Goal: Task Accomplishment & Management: Use online tool/utility

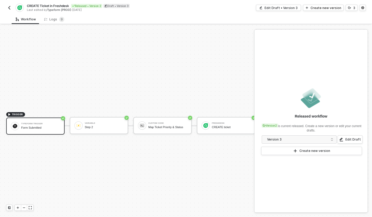
scroll to position [10, 0]
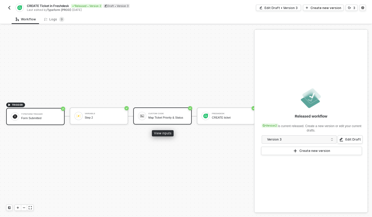
click at [161, 116] on div "Map Ticket Priority & Status" at bounding box center [167, 117] width 39 height 3
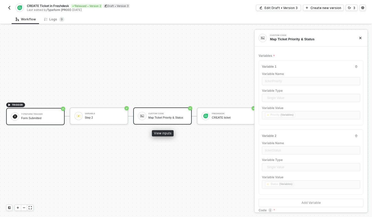
type textarea "const ticketPriority = inputData.ticketPriority const ticketStatus = inputData.…"
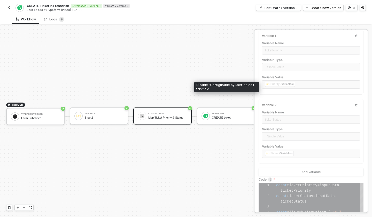
scroll to position [98, 0]
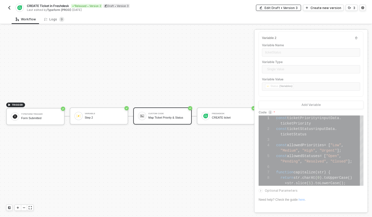
click at [293, 8] on div "Edit Draft • Version 3" at bounding box center [280, 8] width 33 height 4
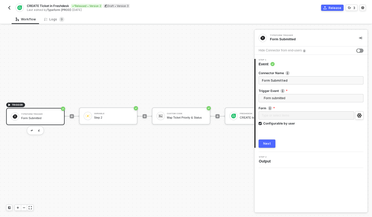
click at [291, 163] on div "Step 2 Output" at bounding box center [312, 160] width 112 height 8
click at [268, 161] on span "Output" at bounding box center [266, 161] width 14 height 5
click at [270, 145] on div "Next" at bounding box center [267, 144] width 8 height 4
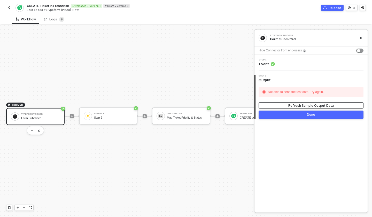
click at [293, 105] on div "Refresh Sample Output Data" at bounding box center [310, 105] width 45 height 4
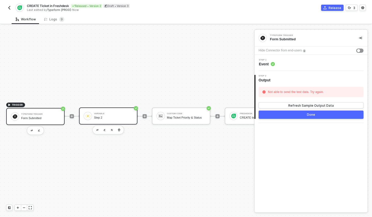
click at [111, 117] on div "Step 2" at bounding box center [113, 117] width 39 height 3
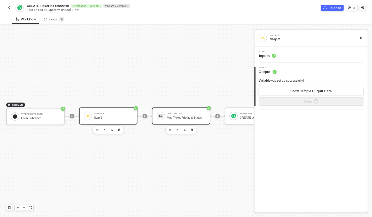
click at [183, 117] on div "Map Ticket Priority & Status" at bounding box center [186, 117] width 39 height 3
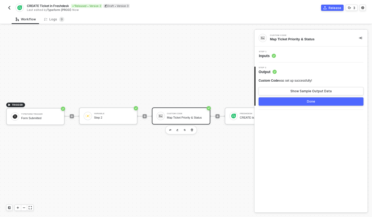
click at [273, 63] on div "2 Step 2 Output Custom Code was set up successfully! Show Sample Output Data Do…" at bounding box center [310, 85] width 113 height 47
click at [264, 57] on span "Inputs" at bounding box center [267, 55] width 17 height 5
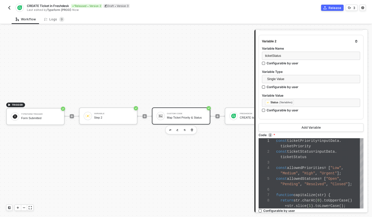
scroll to position [203, 0]
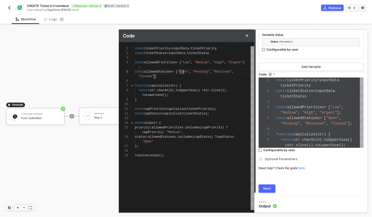
scroll to position [19, 0]
drag, startPoint x: 184, startPoint y: 74, endPoint x: 128, endPoint y: 62, distance: 57.0
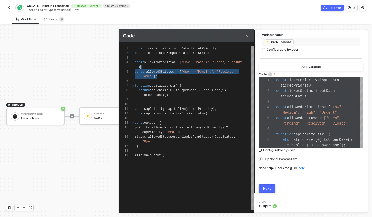
scroll to position [14, 0]
drag, startPoint x: 160, startPoint y: 76, endPoint x: 131, endPoint y: 58, distance: 34.4
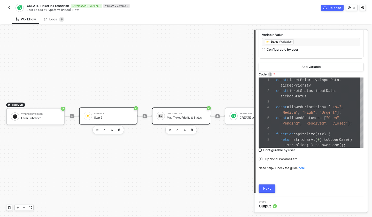
click at [106, 117] on div "Step 2" at bounding box center [113, 117] width 39 height 3
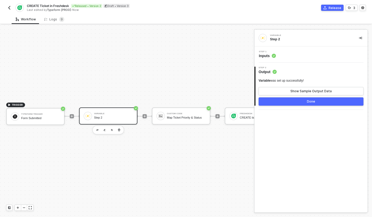
click at [279, 56] on div "Step 1 Inputs" at bounding box center [312, 55] width 112 height 8
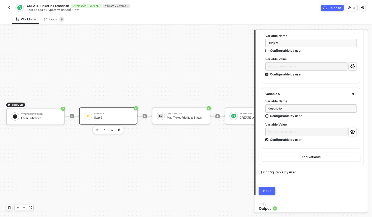
scroll to position [268, 0]
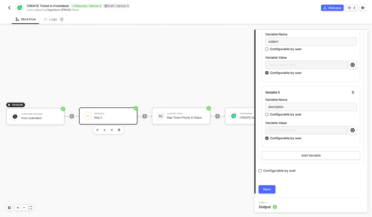
click at [271, 187] on button "Next" at bounding box center [267, 189] width 17 height 8
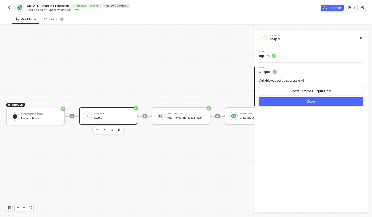
click at [289, 89] on button "Show Sample Output Data" at bounding box center [311, 91] width 105 height 8
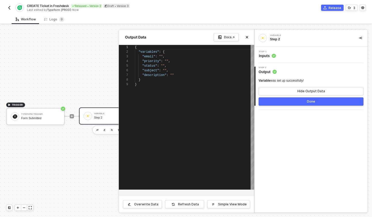
scroll to position [37, 0]
drag, startPoint x: 169, startPoint y: 99, endPoint x: 151, endPoint y: 61, distance: 41.8
click at [151, 61] on div "1 2 3 4 5 6 7 8 9 { "variables" : { "email" : "" , "priority" : · "" , ···· "st…" at bounding box center [186, 117] width 135 height 145
drag, startPoint x: 170, startPoint y: 74, endPoint x: 136, endPoint y: 57, distance: 37.7
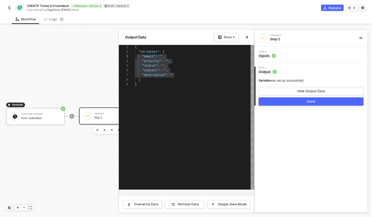
click at [9, 8] on img "button" at bounding box center [9, 8] width 4 height 4
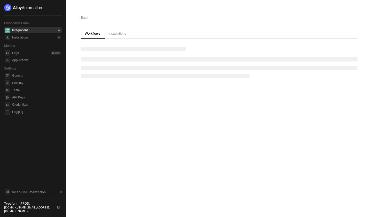
click at [121, 34] on span "Installations" at bounding box center [117, 34] width 18 height 4
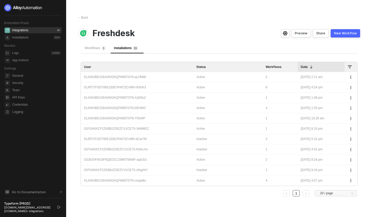
click at [138, 88] on div "01JRT3TGDT95E1EBCPH072CA8R-r6ShK3" at bounding box center [137, 87] width 106 height 5
